Goal: Information Seeking & Learning: Learn about a topic

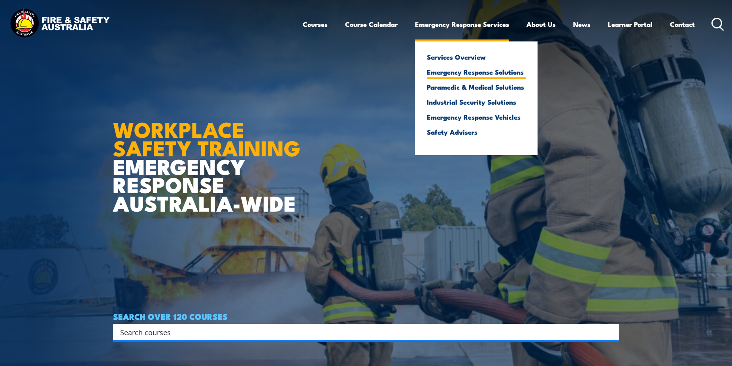
click at [464, 72] on link "Emergency Response Solutions" at bounding box center [476, 71] width 99 height 7
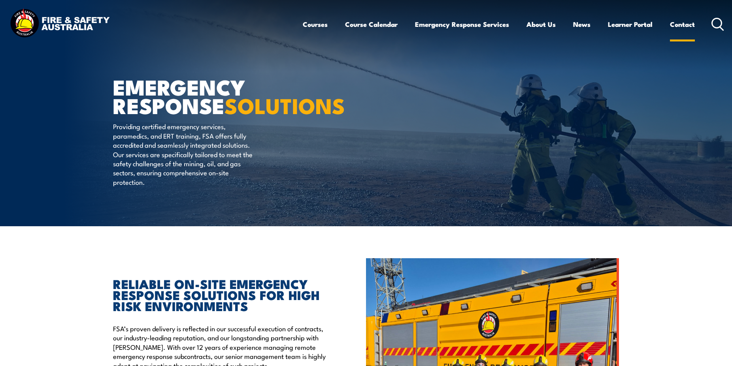
click at [686, 25] on link "Contact" at bounding box center [682, 24] width 25 height 21
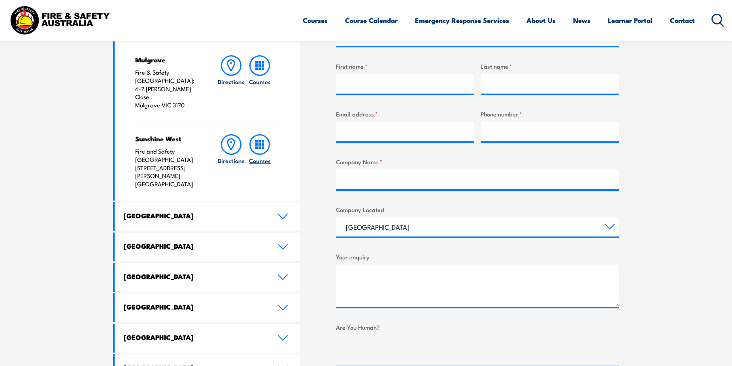
scroll to position [202, 0]
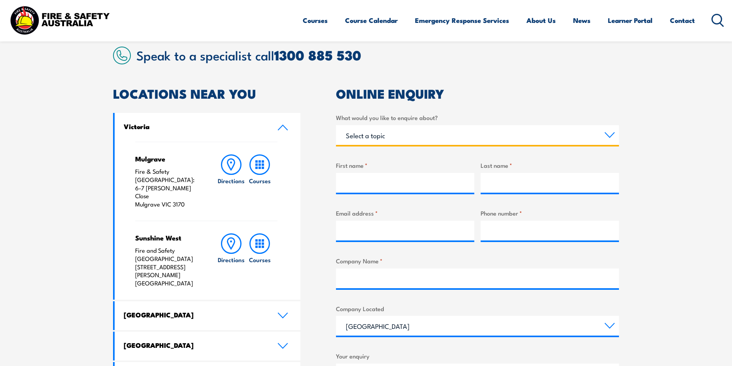
click at [336, 125] on select "Select a topic Training Emergency Response Services General Enquiry" at bounding box center [477, 135] width 283 height 20
select select "Emergency Response Services"
click option "Emergency Response Services" at bounding box center [0, 0] width 0 height 0
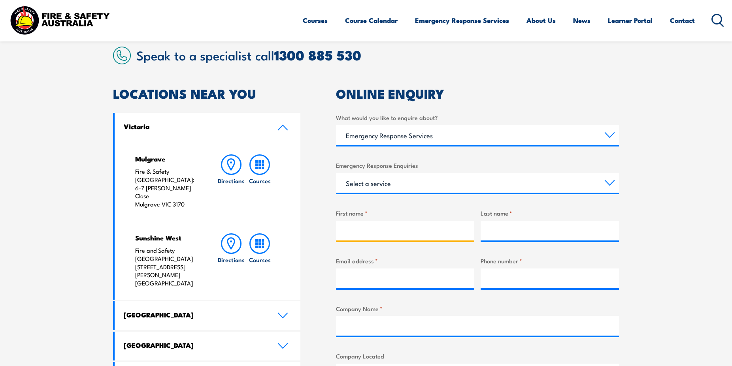
click at [351, 233] on input "First name *" at bounding box center [405, 231] width 138 height 20
type input "[PERSON_NAME]"
drag, startPoint x: 375, startPoint y: 232, endPoint x: 332, endPoint y: 226, distance: 44.0
click at [336, 226] on input "[PERSON_NAME]" at bounding box center [405, 231] width 138 height 20
type input "[PERSON_NAME]"
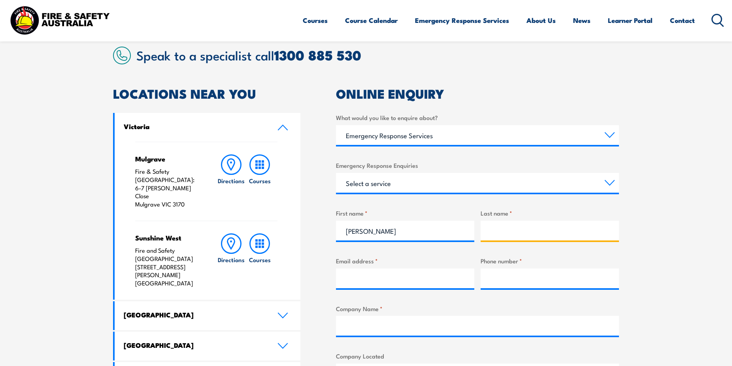
click at [503, 232] on input "Last name *" at bounding box center [550, 231] width 138 height 20
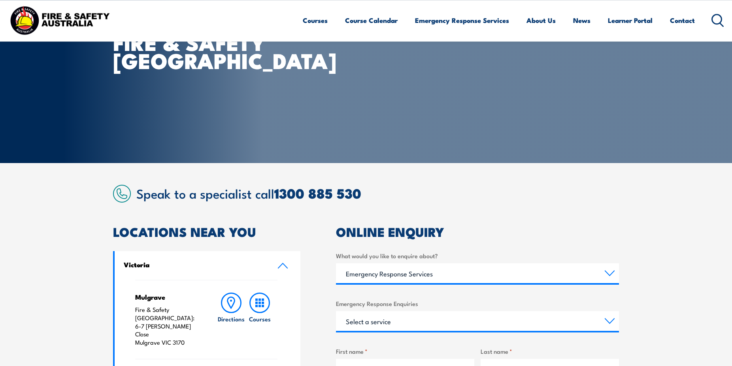
scroll to position [0, 0]
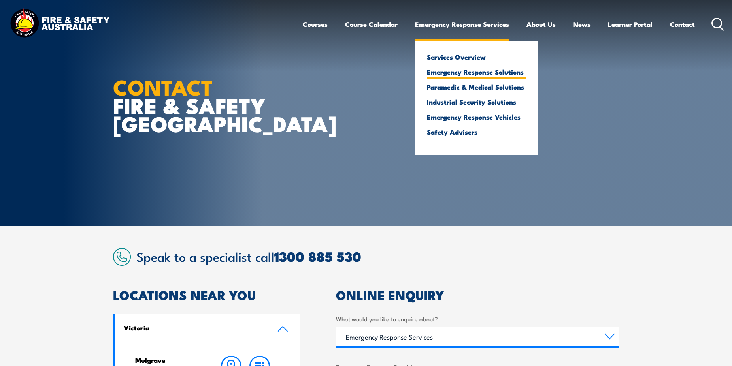
click at [445, 70] on link "Emergency Response Solutions" at bounding box center [476, 71] width 99 height 7
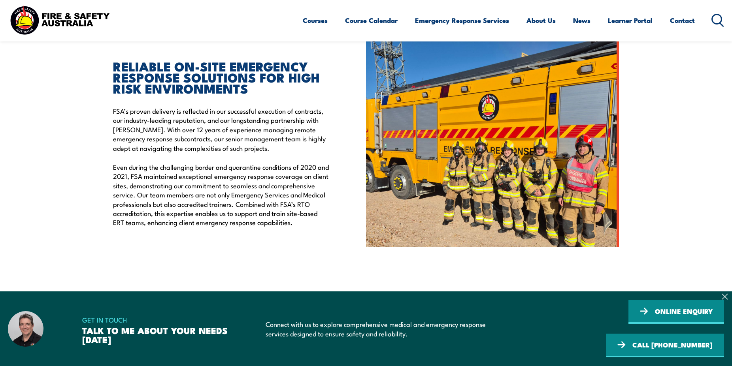
scroll to position [274, 0]
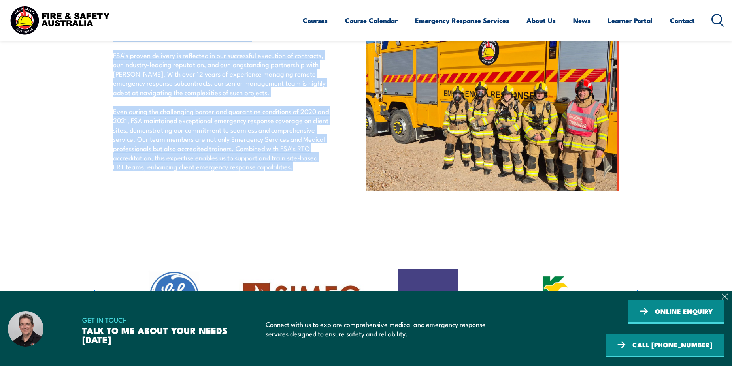
drag, startPoint x: 111, startPoint y: 203, endPoint x: 197, endPoint y: 182, distance: 88.2
click at [197, 182] on section "RELIABLE ON-SITE EMERGENCY RESPONSE SOLUTIONS FOR HIGH RISK ENVIRONMENTS FSA’s …" at bounding box center [366, 88] width 732 height 206
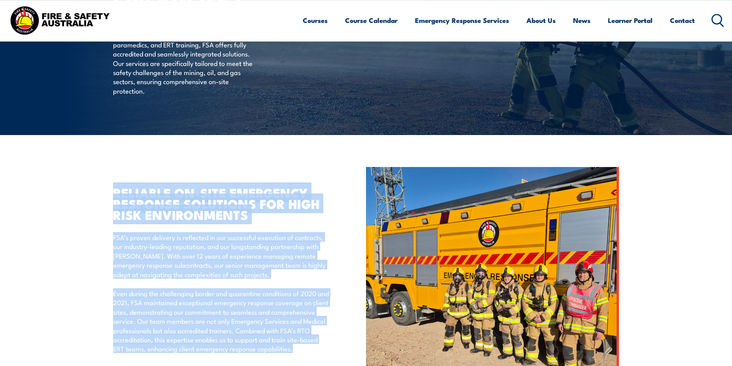
scroll to position [112, 0]
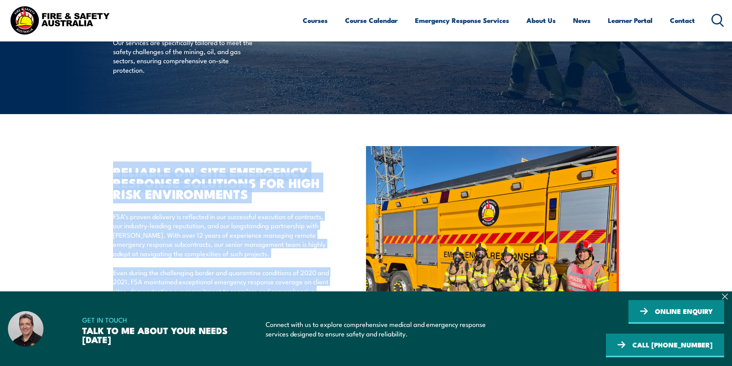
click at [203, 223] on p "FSA’s proven delivery is reflected in our successful execution of contracts, ou…" at bounding box center [221, 235] width 217 height 46
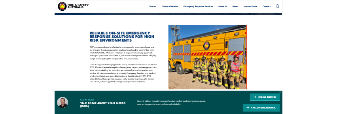
scroll to position [193, 0]
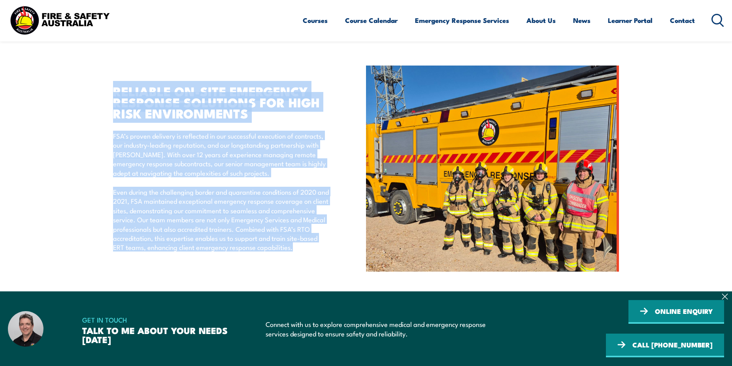
drag, startPoint x: 114, startPoint y: 89, endPoint x: 148, endPoint y: 259, distance: 173.0
click at [148, 252] on div "RELIABLE ON-SITE EMERGENCY RESPONSE SOLUTIONS FOR HIGH RISK ENVIRONMENTS FSA’s …" at bounding box center [221, 168] width 217 height 167
click at [180, 202] on p "Even during the challenging border and quarantine conditions of 2020 and 2021, …" at bounding box center [221, 219] width 217 height 65
drag, startPoint x: 112, startPoint y: 92, endPoint x: 236, endPoint y: 260, distance: 209.3
click at [236, 260] on section "RELIABLE ON-SITE EMERGENCY RESPONSE SOLUTIONS FOR HIGH RISK ENVIRONMENTS FSA’s …" at bounding box center [366, 169] width 732 height 206
